Goal: Information Seeking & Learning: Learn about a topic

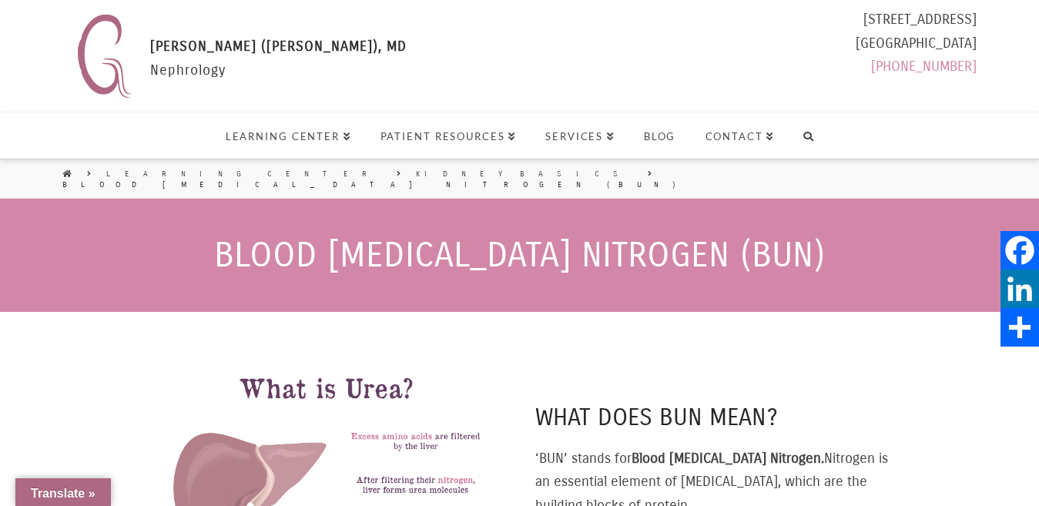
select select "تطبيق مصغَّر لترجمة اللغة"
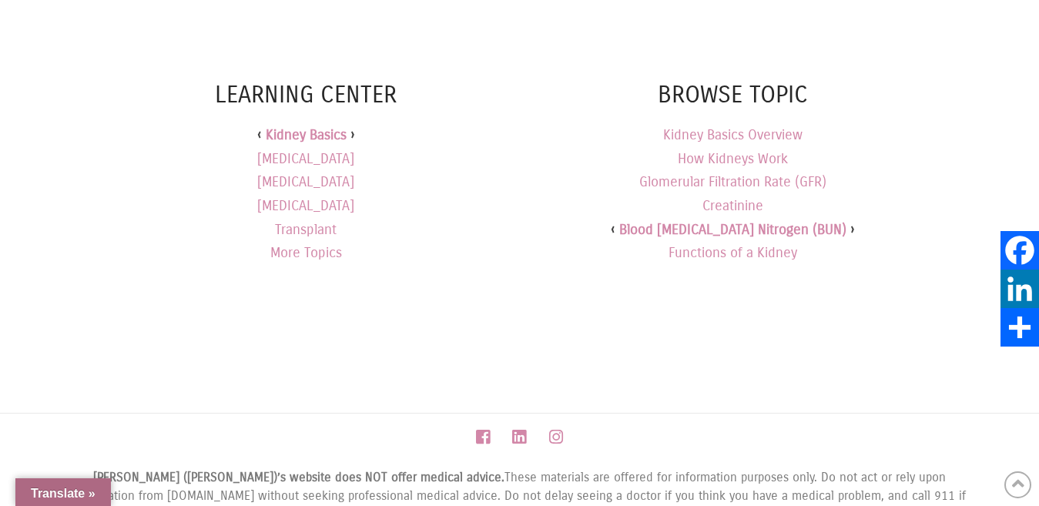
scroll to position [1779, 0]
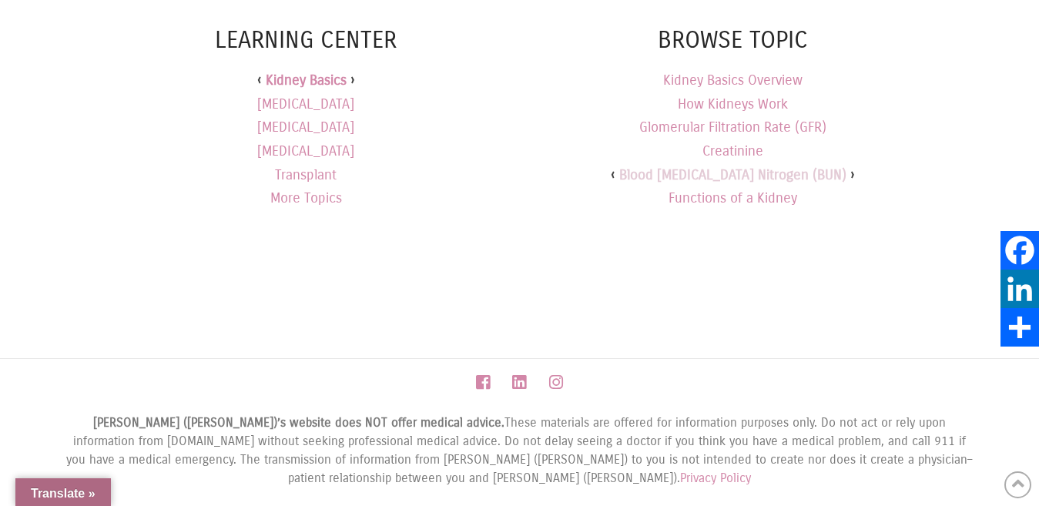
click at [799, 166] on link "Blood [MEDICAL_DATA] Nitrogen (BUN)" at bounding box center [732, 174] width 227 height 17
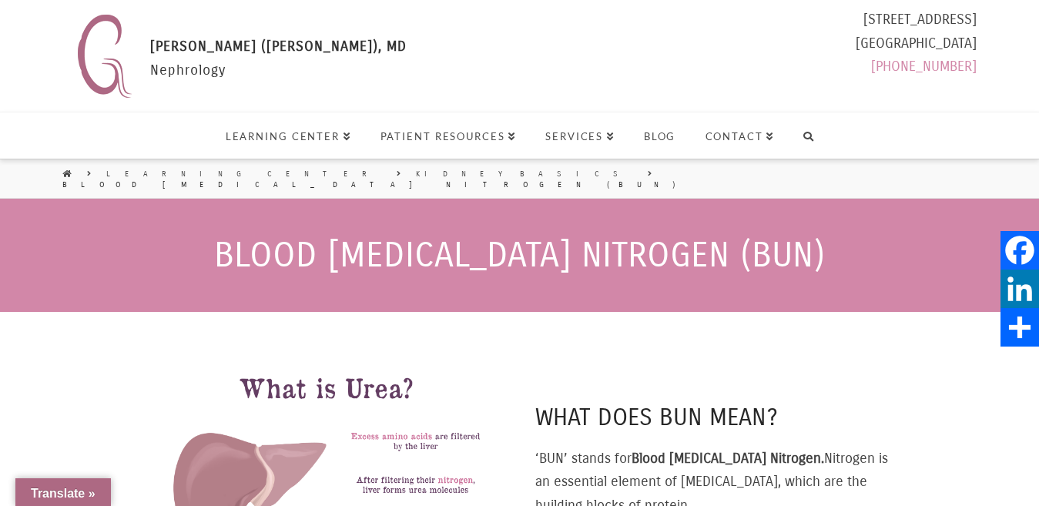
select select "تطبيق مصغَّر لترجمة اللغة"
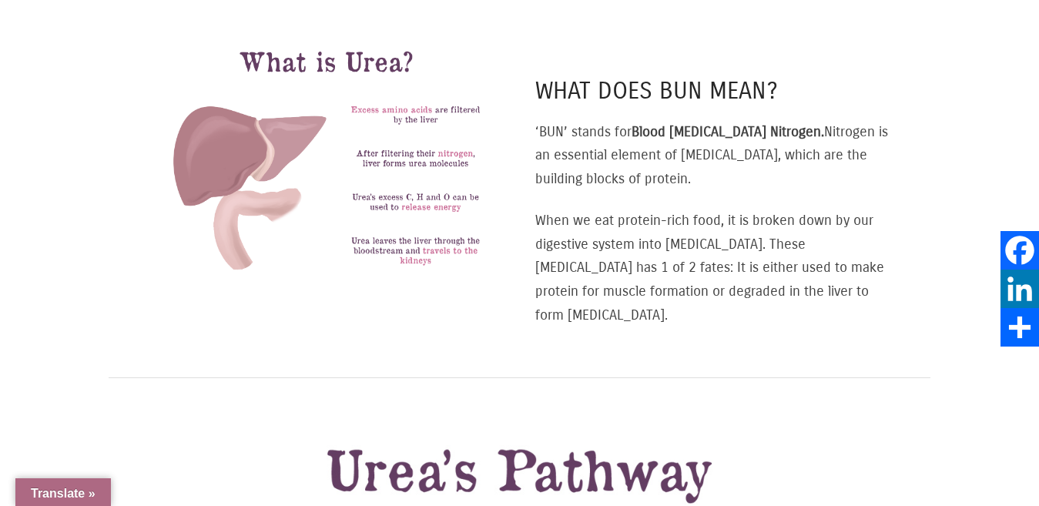
scroll to position [330, 0]
